Goal: Task Accomplishment & Management: Use online tool/utility

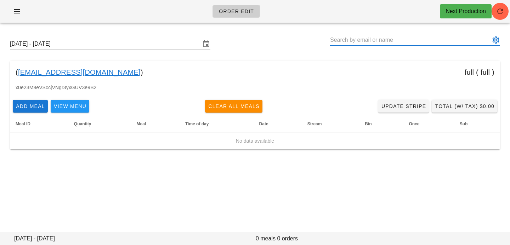
click at [507, 6] on div "Order Edit Next Production" at bounding box center [255, 11] width 510 height 23
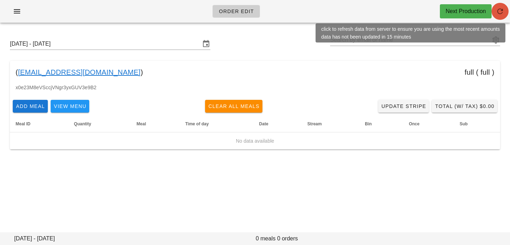
click at [504, 9] on icon "button" at bounding box center [500, 11] width 9 height 9
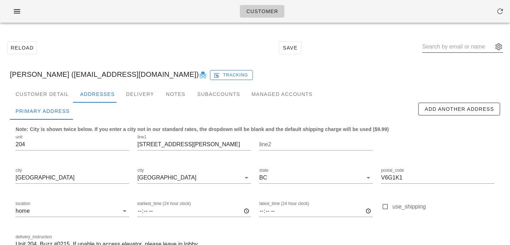
click at [457, 49] on input "text" at bounding box center [457, 46] width 71 height 11
paste input "[EMAIL_ADDRESS][DOMAIN_NAME]"
type input "[EMAIL_ADDRESS][DOMAIN_NAME]"
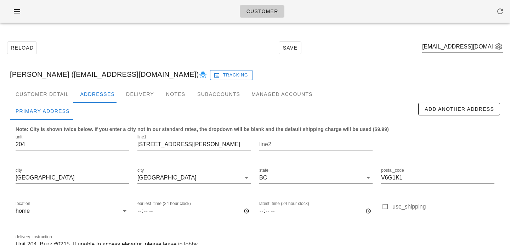
click at [503, 50] on div "Reload Save amanda18499@hotmail.com" at bounding box center [255, 48] width 502 height 30
click at [499, 45] on button "appended action" at bounding box center [499, 47] width 9 height 9
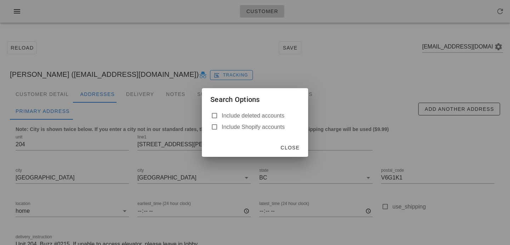
click at [287, 115] on label "Include deleted accounts" at bounding box center [261, 115] width 78 height 7
checkbox input "true"
click at [299, 147] on span "Close" at bounding box center [289, 148] width 19 height 6
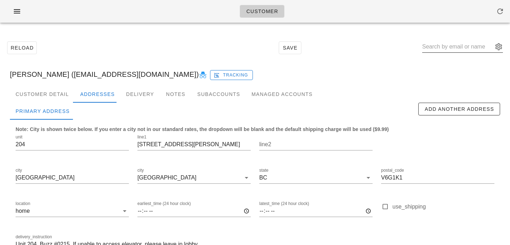
click at [446, 49] on input "text" at bounding box center [457, 46] width 71 height 11
paste input "[EMAIL_ADDRESS][DOMAIN_NAME]"
click at [454, 48] on input "[EMAIL_ADDRESS][DOMAIN_NAME]" at bounding box center [457, 46] width 71 height 11
type input "[EMAIL_ADDRESS][DOMAIN_NAME]"
paste input "[EMAIL_ADDRESS][DOMAIN_NAME]"
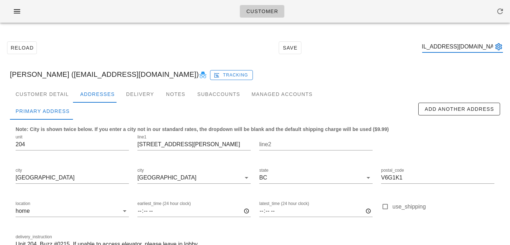
scroll to position [0, 14]
drag, startPoint x: 461, startPoint y: 47, endPoint x: 510, endPoint y: 45, distance: 48.9
click at [510, 45] on div "Reload Save amanda18499@hotmail.com Kassandra Starnes (kassiestarnes@gmail.com)…" at bounding box center [255, 160] width 510 height 264
type input "amanda18499"
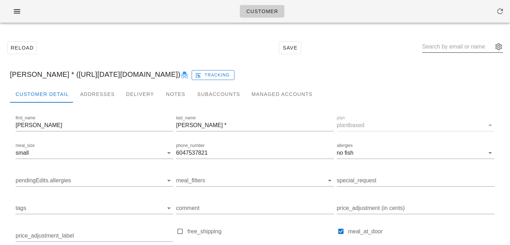
click at [440, 49] on input "text" at bounding box center [457, 46] width 71 height 11
paste input "[PERSON_NAME][EMAIL_ADDRESS][DOMAIN_NAME]"
type input "[PERSON_NAME][EMAIL_ADDRESS][DOMAIN_NAME]"
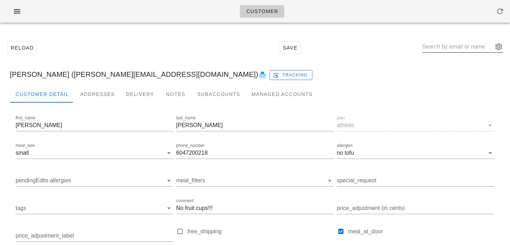
click at [498, 49] on button "appended action" at bounding box center [499, 47] width 9 height 9
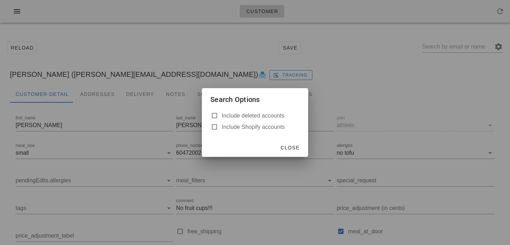
click at [379, 87] on div at bounding box center [255, 122] width 510 height 245
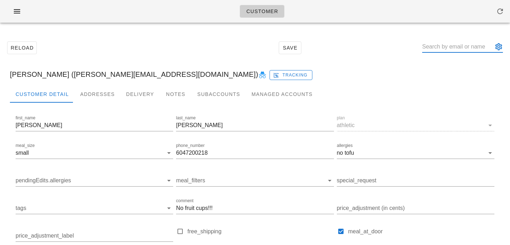
click at [460, 49] on input "text" at bounding box center [457, 46] width 71 height 11
paste input "[EMAIL_ADDRESS][DOMAIN_NAME]"
type input "hmashinchi@gmail.com"
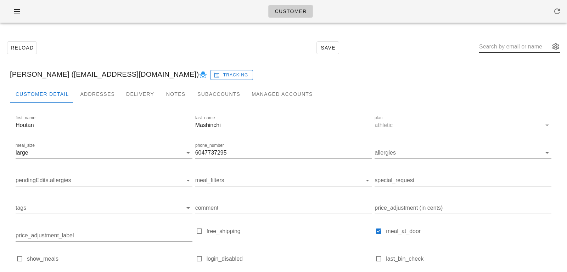
click at [496, 49] on input "text" at bounding box center [514, 46] width 71 height 11
paste input "shyn415@yahoo.com"
type input "shyn415@yahoo.com"
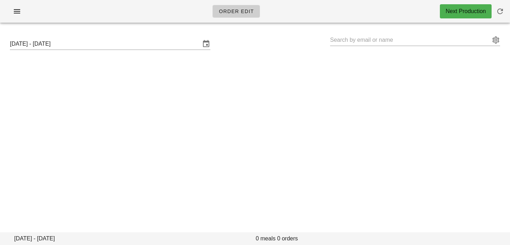
type input "[PERSON_NAME] ([EMAIL_ADDRESS][DOMAIN_NAME])"
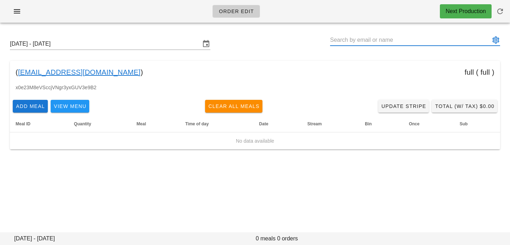
click at [378, 41] on input "text" at bounding box center [410, 39] width 160 height 11
paste input "[EMAIL_ADDRESS][DOMAIN_NAME]"
click at [498, 42] on button "appended action" at bounding box center [496, 40] width 9 height 9
type input "[EMAIL_ADDRESS][DOMAIN_NAME]"
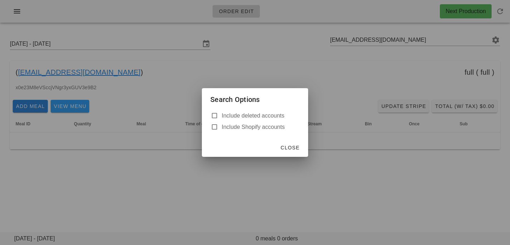
click at [285, 113] on label "Include deleted accounts" at bounding box center [261, 115] width 78 height 7
checkbox input "true"
click at [293, 147] on span "Close" at bounding box center [289, 148] width 19 height 6
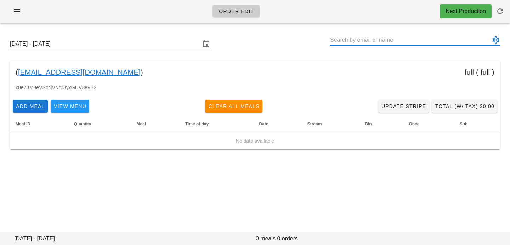
click at [394, 40] on input "text" at bounding box center [410, 39] width 160 height 11
paste input "[EMAIL_ADDRESS][DOMAIN_NAME]"
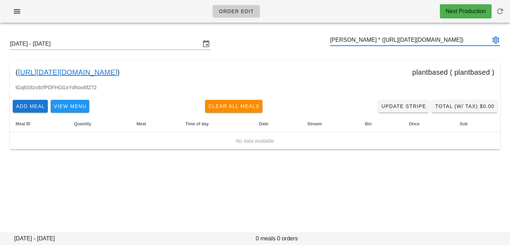
type input "[PERSON_NAME] * ([URL][DATE][DOMAIN_NAME])"
paste input "[PERSON_NAME][EMAIL_ADDRESS][DOMAIN_NAME]"
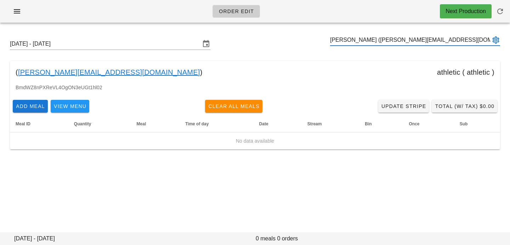
type input "[PERSON_NAME] ([PERSON_NAME][EMAIL_ADDRESS][DOMAIN_NAME])"
paste input "[EMAIL_ADDRESS][DOMAIN_NAME]"
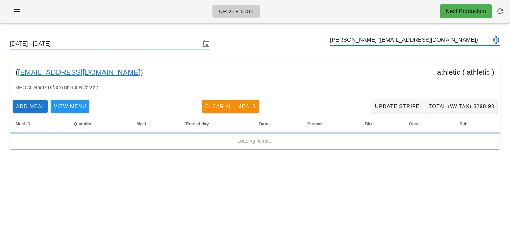
type input "[PERSON_NAME] ([EMAIL_ADDRESS][DOMAIN_NAME])"
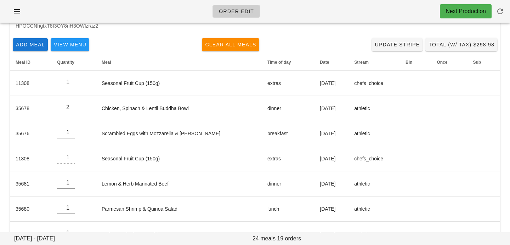
scroll to position [25, 0]
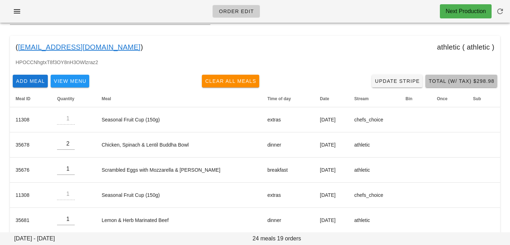
click at [472, 83] on span "Total (w/ Tax) $298.98" at bounding box center [461, 81] width 66 height 6
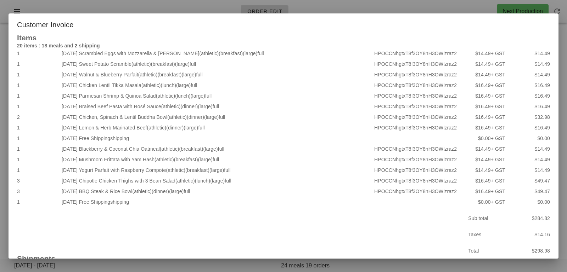
click at [197, 7] on div at bounding box center [283, 136] width 567 height 272
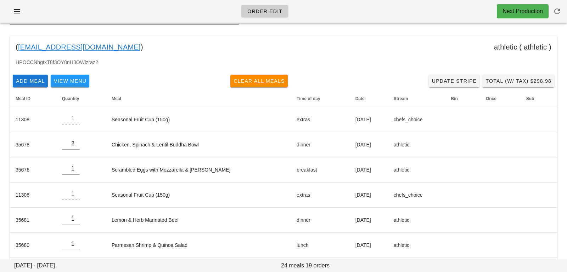
scroll to position [0, 0]
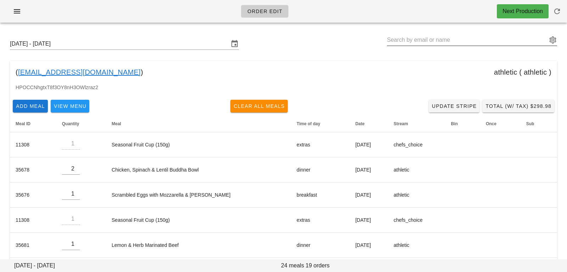
click at [445, 40] on input "text" at bounding box center [467, 39] width 160 height 11
paste input "allen.jessicaruth"
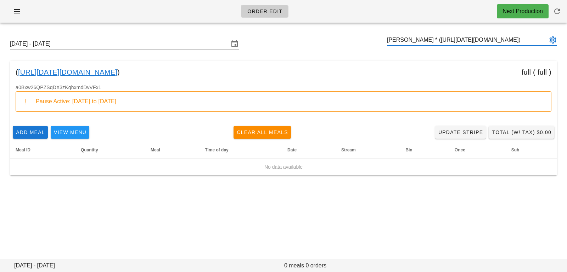
type input "Jessica Allen * (00_DELETED_2025-09-25_allen.jessicaruth___gmail.com)"
click at [147, 48] on input "[DATE] - [DATE]" at bounding box center [119, 43] width 219 height 11
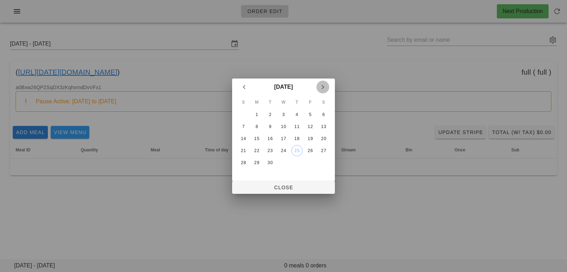
click at [320, 88] on icon "Next month" at bounding box center [322, 87] width 9 height 9
click at [254, 132] on table "S M T W T F S 1 2 3 4 5 6 7 8 9 10 11 12 13 14 15 16 17 18 19 20 21 22 23 24 25…" at bounding box center [283, 133] width 94 height 74
click at [254, 131] on button "6" at bounding box center [256, 126] width 11 height 11
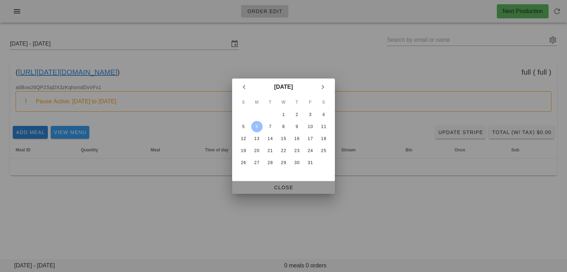
click at [258, 185] on span "Close" at bounding box center [283, 188] width 91 height 6
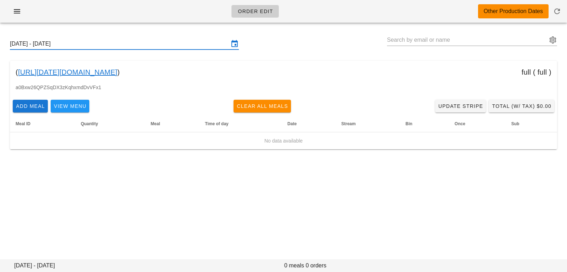
click at [184, 49] on div "Sunday October 5 - Saturday October 11" at bounding box center [124, 43] width 229 height 11
click at [187, 43] on input "Sunday October 5 - Saturday October 11" at bounding box center [119, 43] width 219 height 11
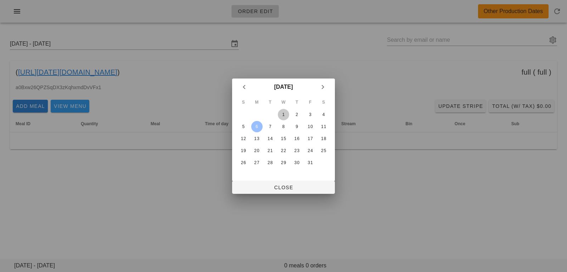
click at [282, 114] on div "1" at bounding box center [283, 114] width 11 height 5
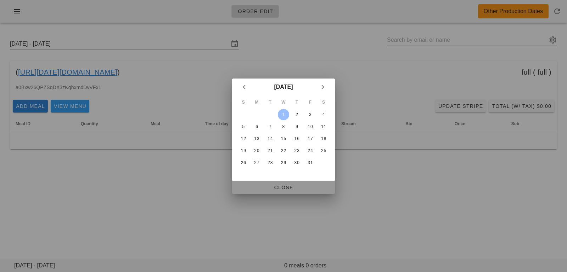
click at [275, 189] on span "Close" at bounding box center [283, 188] width 91 height 6
type input "[DATE] - [DATE]"
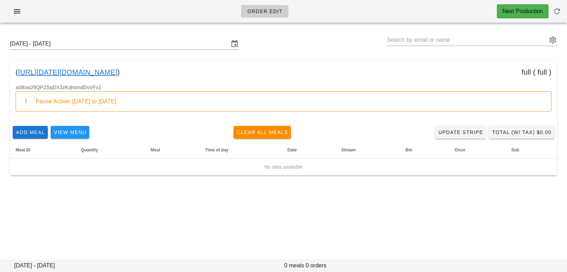
click at [250, 218] on div "Order Edit Next Production Sunday September 28 - Saturday October 4 ( 00_DELETE…" at bounding box center [283, 136] width 567 height 272
click at [477, 44] on input "text" at bounding box center [467, 39] width 160 height 11
paste input "[EMAIL_ADDRESS][DOMAIN_NAME]"
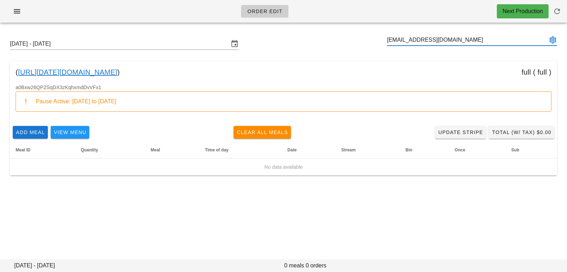
drag, startPoint x: 422, startPoint y: 40, endPoint x: 476, endPoint y: 39, distance: 53.5
click at [476, 39] on input "[EMAIL_ADDRESS][DOMAIN_NAME]" at bounding box center [467, 39] width 160 height 11
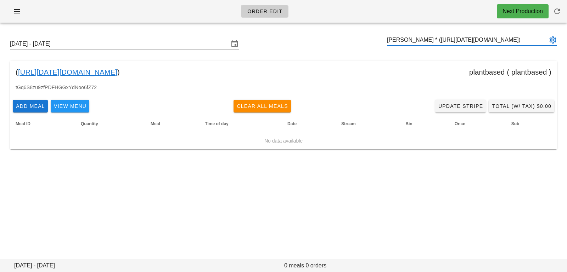
type input "Amanda Taylor * (00_DELETED_2025-09-25_amanda18499___hotmail.com)"
paste input "mark77skoog@gmail.com"
type input "Mark Skoog (Mark77skoog@gmail.com)"
paste input "beca.desmanche33@gmail.com"
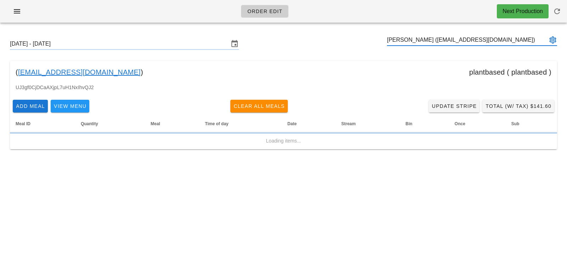
type input "Rebecca Desmanche (beca.desmanche33@gmail.com)"
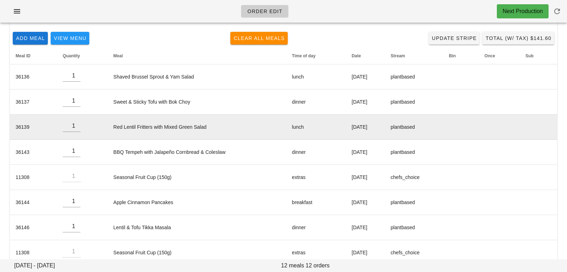
scroll to position [66, 0]
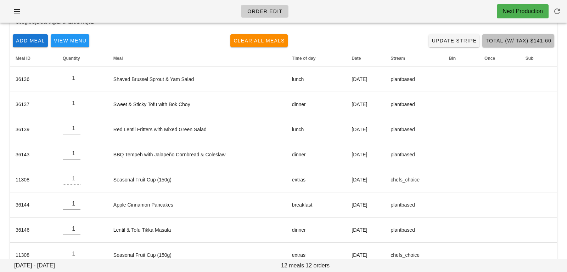
click at [510, 44] on span "Total (w/ Tax) $141.60" at bounding box center [518, 41] width 66 height 6
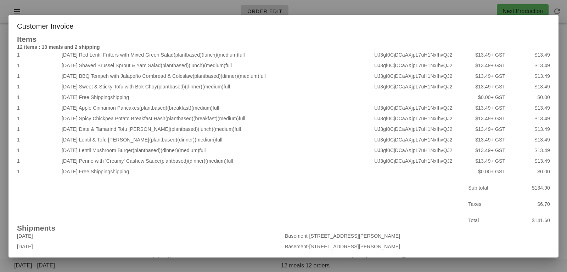
click at [171, 11] on div at bounding box center [283, 136] width 567 height 272
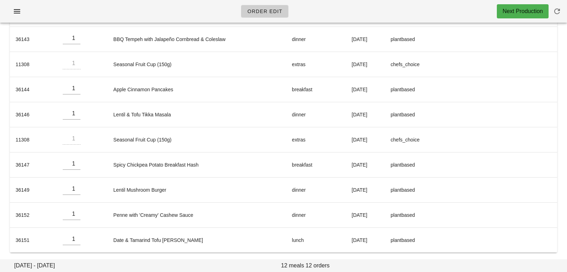
scroll to position [0, 0]
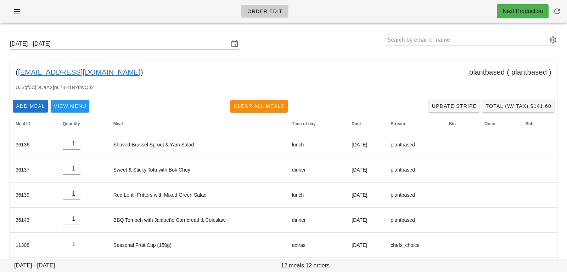
click at [510, 40] on button "appended action" at bounding box center [552, 40] width 9 height 9
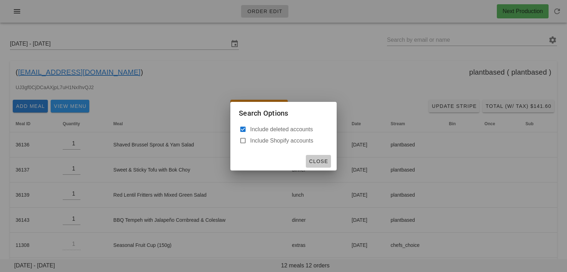
click at [326, 161] on span "Close" at bounding box center [318, 162] width 19 height 6
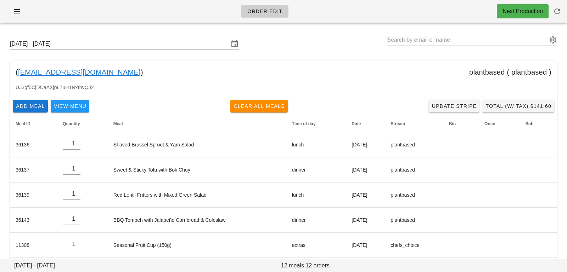
click at [421, 44] on input "text" at bounding box center [467, 39] width 160 height 11
paste input "http://00_deleted_2025-09-25_pratikshapprabhu___gmail.com/"
drag, startPoint x: 466, startPoint y: 41, endPoint x: 347, endPoint y: 42, distance: 118.7
click at [347, 42] on div "Sunday September 28 - Saturday October 4 http://00_deleted_2025-09-25_pratiksha…" at bounding box center [283, 44] width 558 height 23
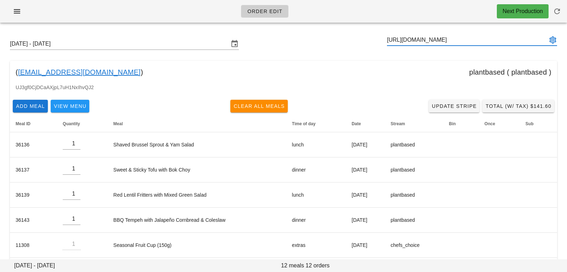
drag, startPoint x: 431, startPoint y: 41, endPoint x: 484, endPoint y: 45, distance: 52.5
click at [484, 45] on input "pratikshapprabhu___gmail.com/" at bounding box center [467, 39] width 160 height 11
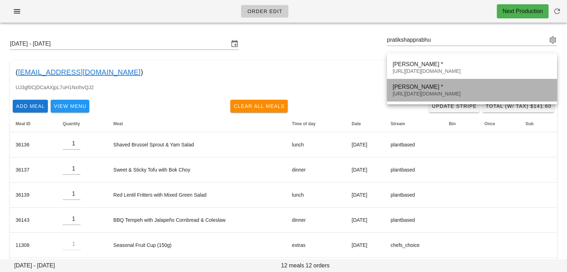
click at [469, 93] on div "00_DELETED_2025-09-25_pratikshapprabhu___gmail.com" at bounding box center [471, 94] width 159 height 6
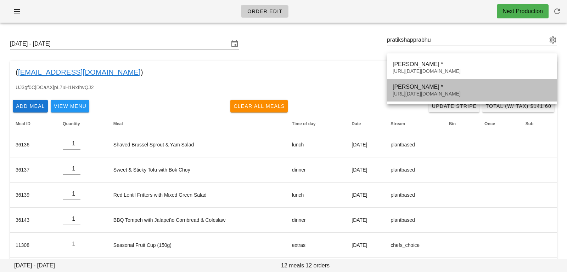
scroll to position [0, 0]
type input "Pratiksha Prabhu * (00_DELETED_2025-09-25_pratikshapprabhu___gmail.com)"
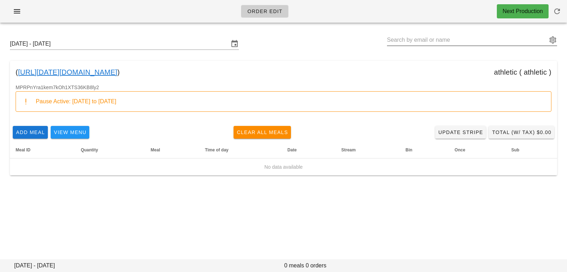
click at [420, 35] on input "text" at bounding box center [467, 39] width 160 height 11
paste input "shannenbautista@gmail.com"
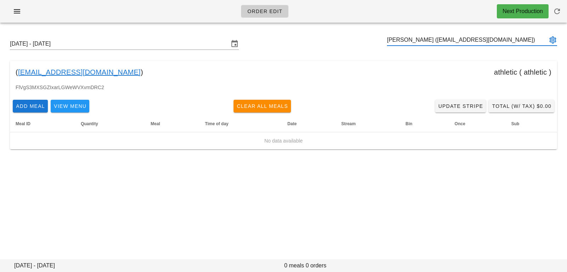
type input "Shannen Bautista (shannenbautista@gmail.com)"
paste input "shyn415@yahoo.com"
type input "SUNSHINE ESCOLARCHUA (shyn415@yahoo.com)"
paste input "monaghan.lth@gmail.com"
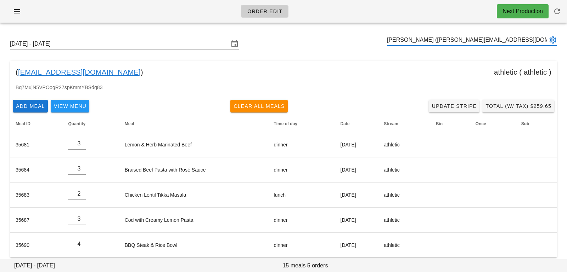
scroll to position [6, 0]
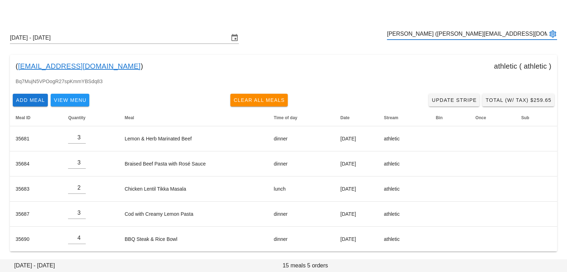
type input "Luke Monaghan (monaghan.lth@gmail.com)"
paste input "[EMAIL_ADDRESS][DOMAIN_NAME]"
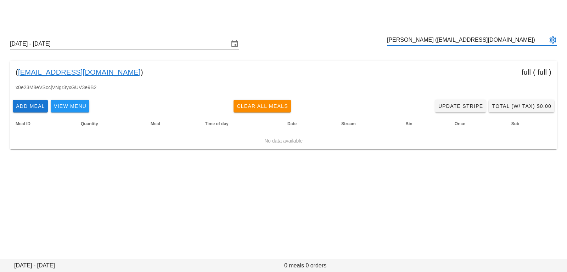
type input "Sonia Orlu (sparklingbabe@protonmail.com)"
paste input "adtech@warroominc.com"
type input "Test Test (adtech@warroominc.com)"
drag, startPoint x: 521, startPoint y: 43, endPoint x: 499, endPoint y: 33, distance: 23.9
click at [501, 35] on input "Test Test (adtech@warroominc.com)" at bounding box center [467, 39] width 160 height 11
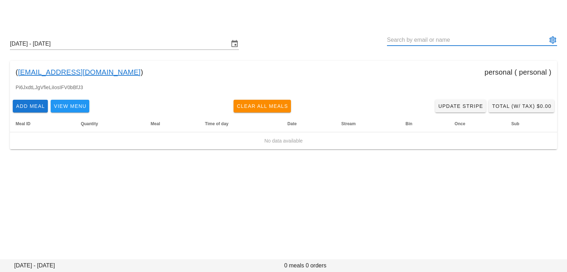
click at [223, 61] on div "( adtech@warroominc.com ) personal ( personal )" at bounding box center [283, 72] width 547 height 23
